Goal: Find specific page/section: Find specific page/section

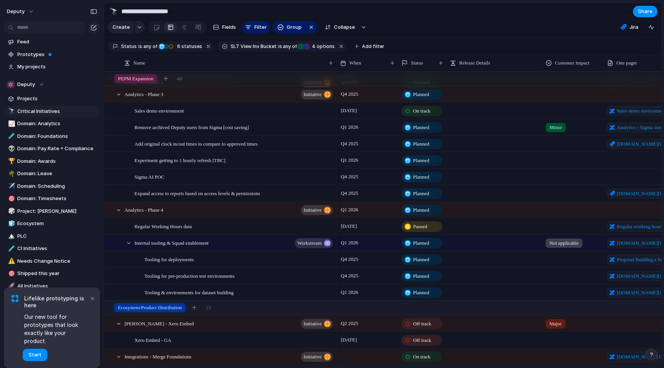
scroll to position [2227, 0]
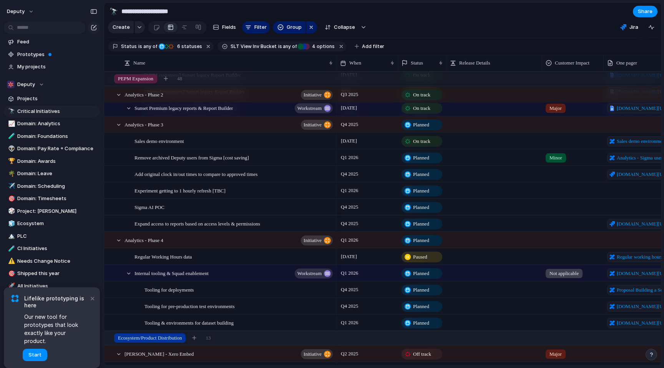
click at [373, 326] on div "Q1 2026" at bounding box center [367, 321] width 61 height 12
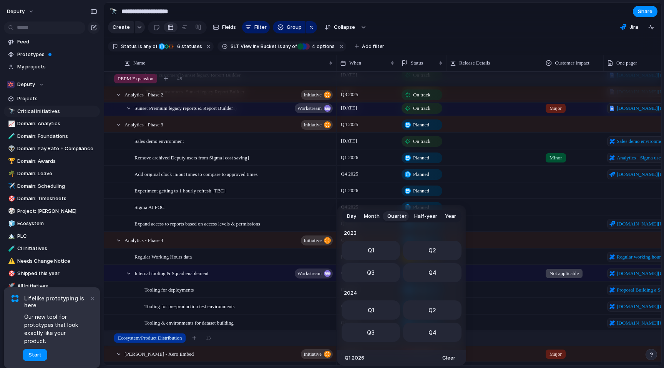
scroll to position [122, 0]
click at [526, 21] on div "Day Month Quarter Half-year Year [DATE] Q1 Q2 Q3 Q4 2024 Q1 Q2 Q3 Q4 2025 Q1 Q2…" at bounding box center [332, 184] width 664 height 368
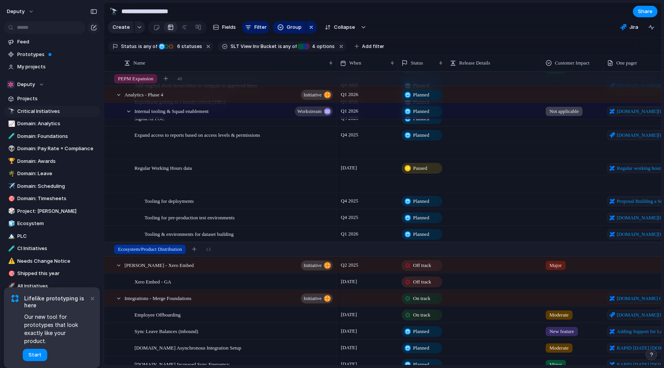
scroll to position [2451, 0]
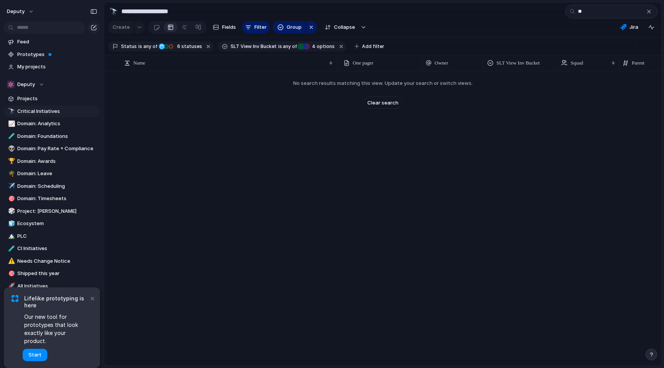
type input "*"
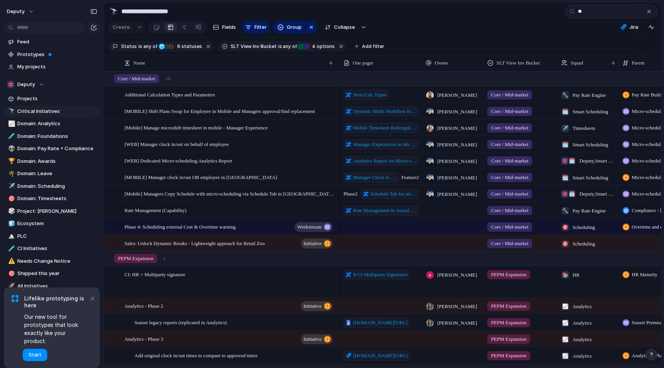
type input "*"
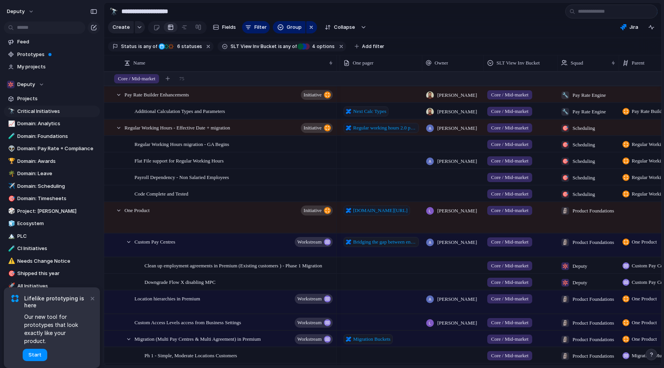
click at [506, 11] on section "**********" at bounding box center [382, 11] width 557 height 17
click at [459, 65] on div "Owner" at bounding box center [453, 63] width 54 height 8
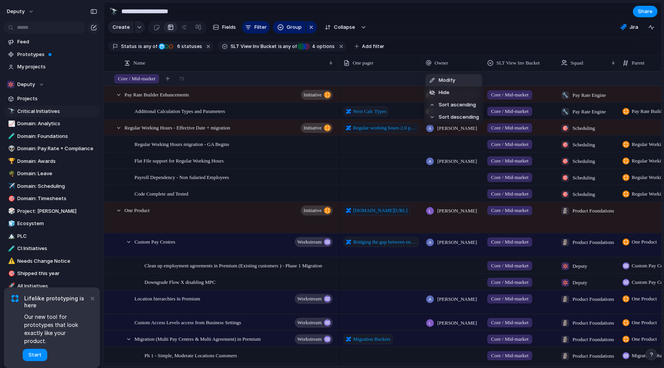
click at [481, 42] on div "Modify Hide Sort ascending Sort descending" at bounding box center [332, 184] width 664 height 368
